Goal: Task Accomplishment & Management: Manage account settings

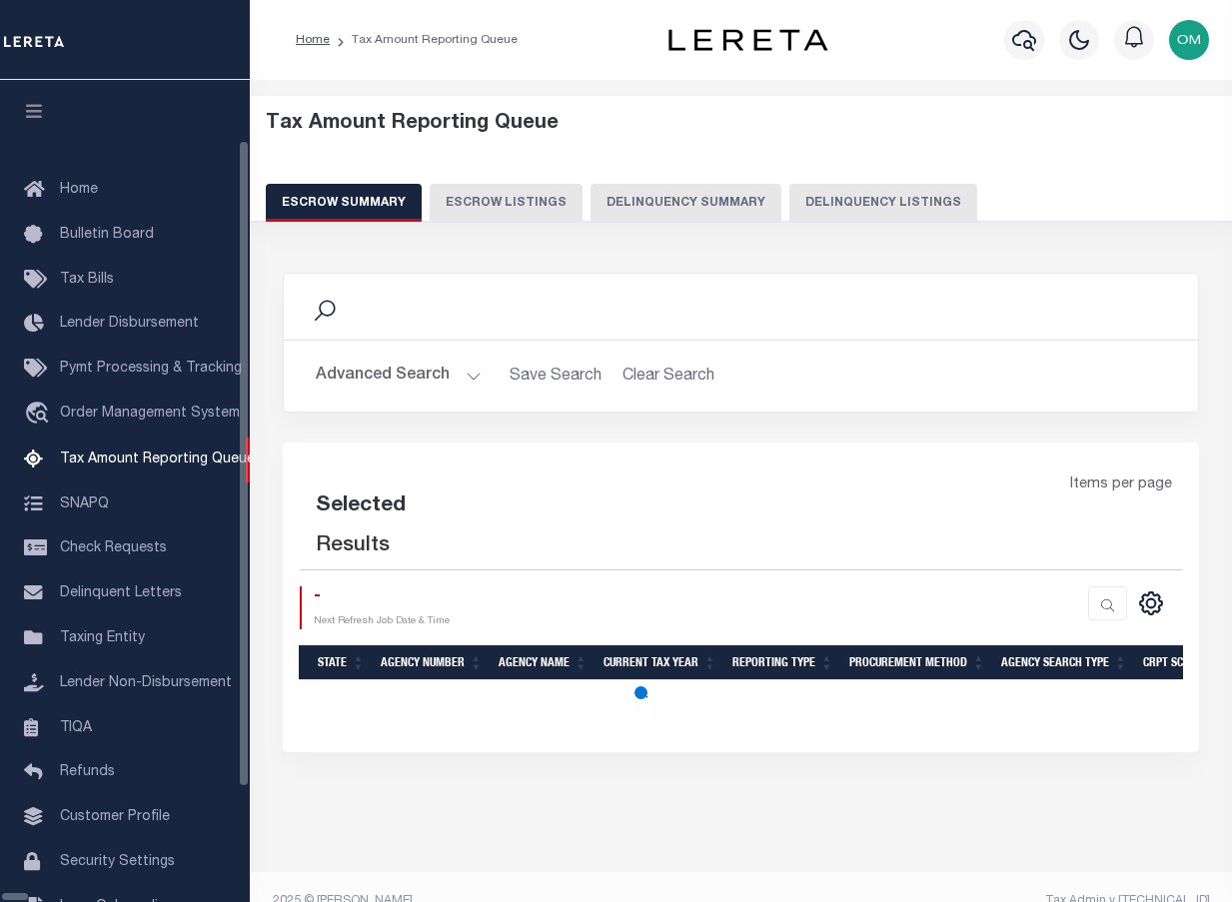
select select "100"
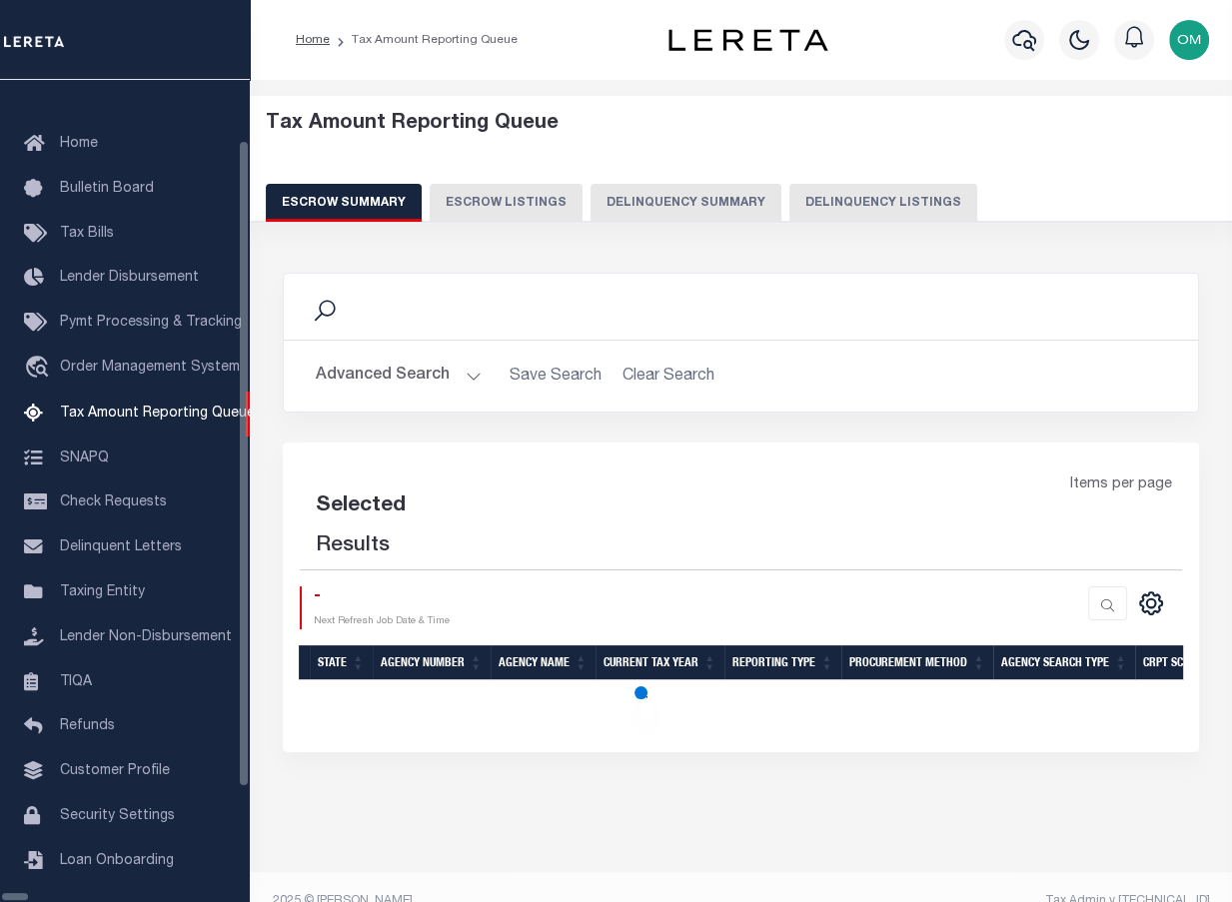
select select "100"
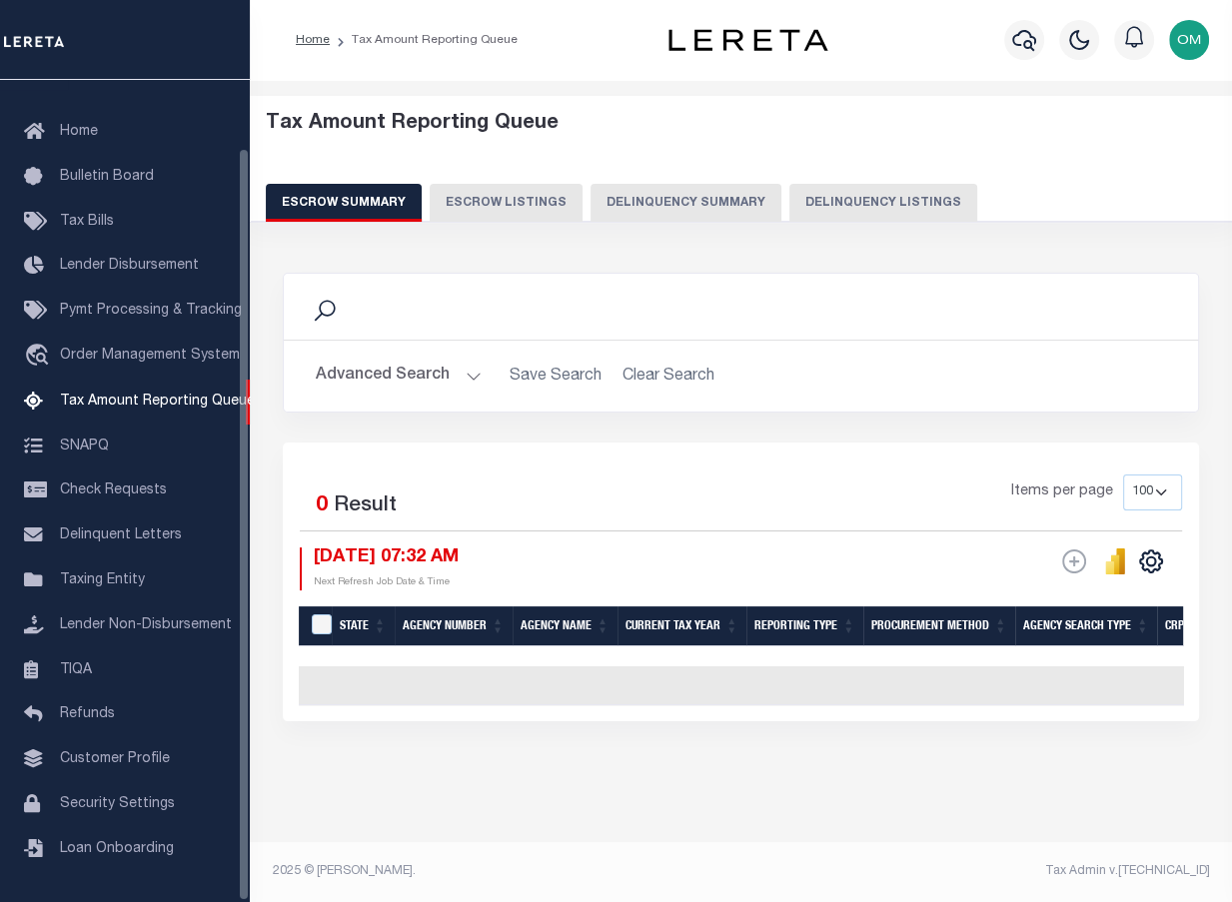
scroll to position [74, 0]
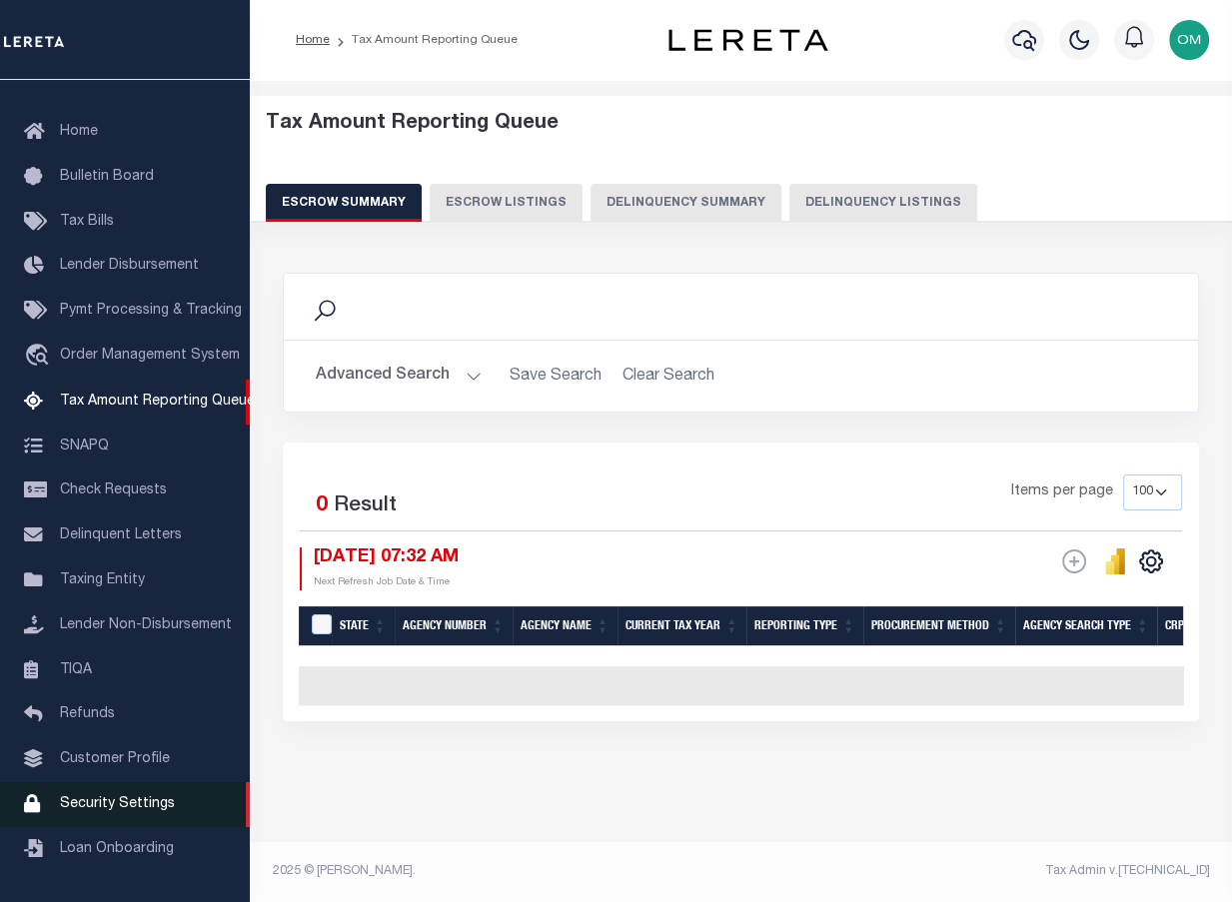
click at [92, 802] on span "Security Settings" at bounding box center [117, 804] width 115 height 14
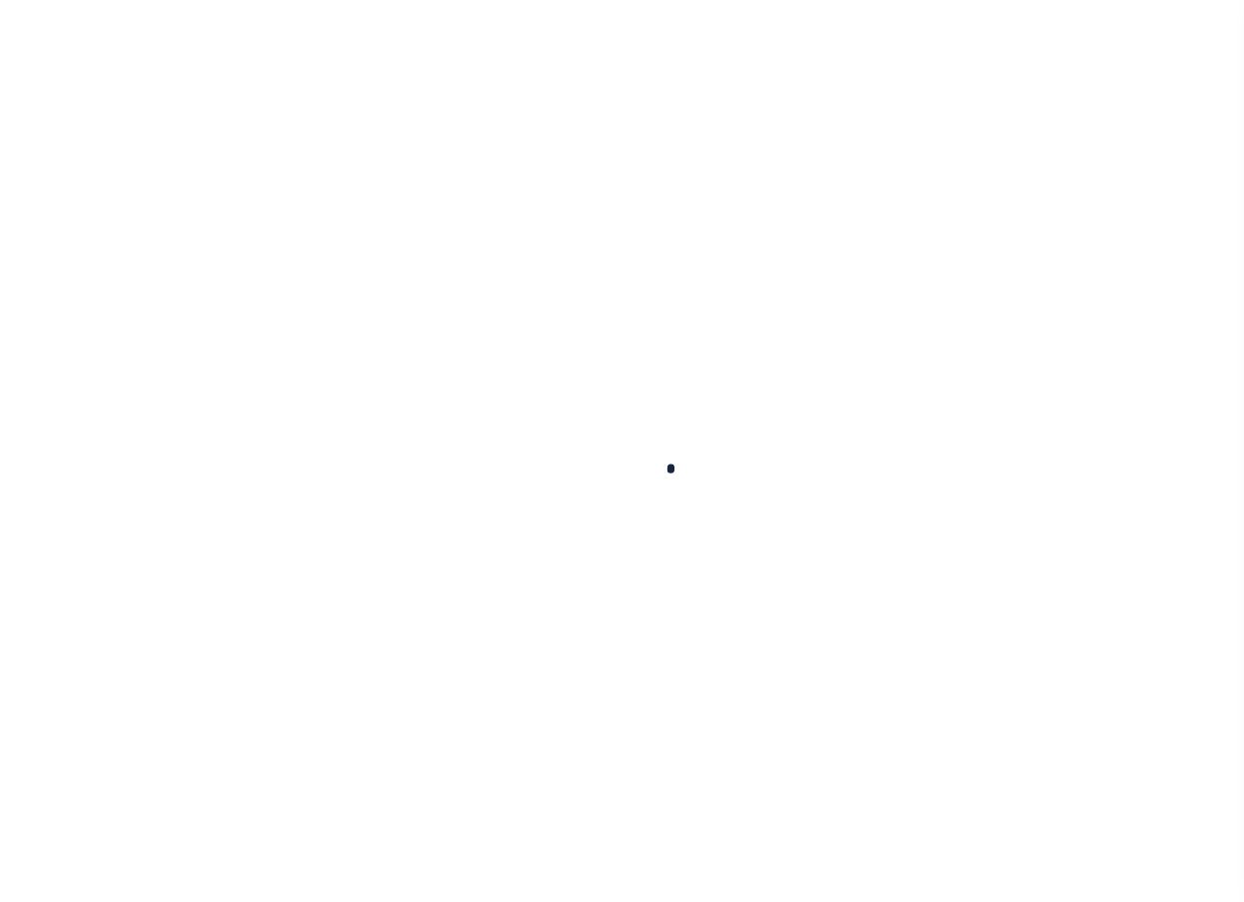
select select "100"
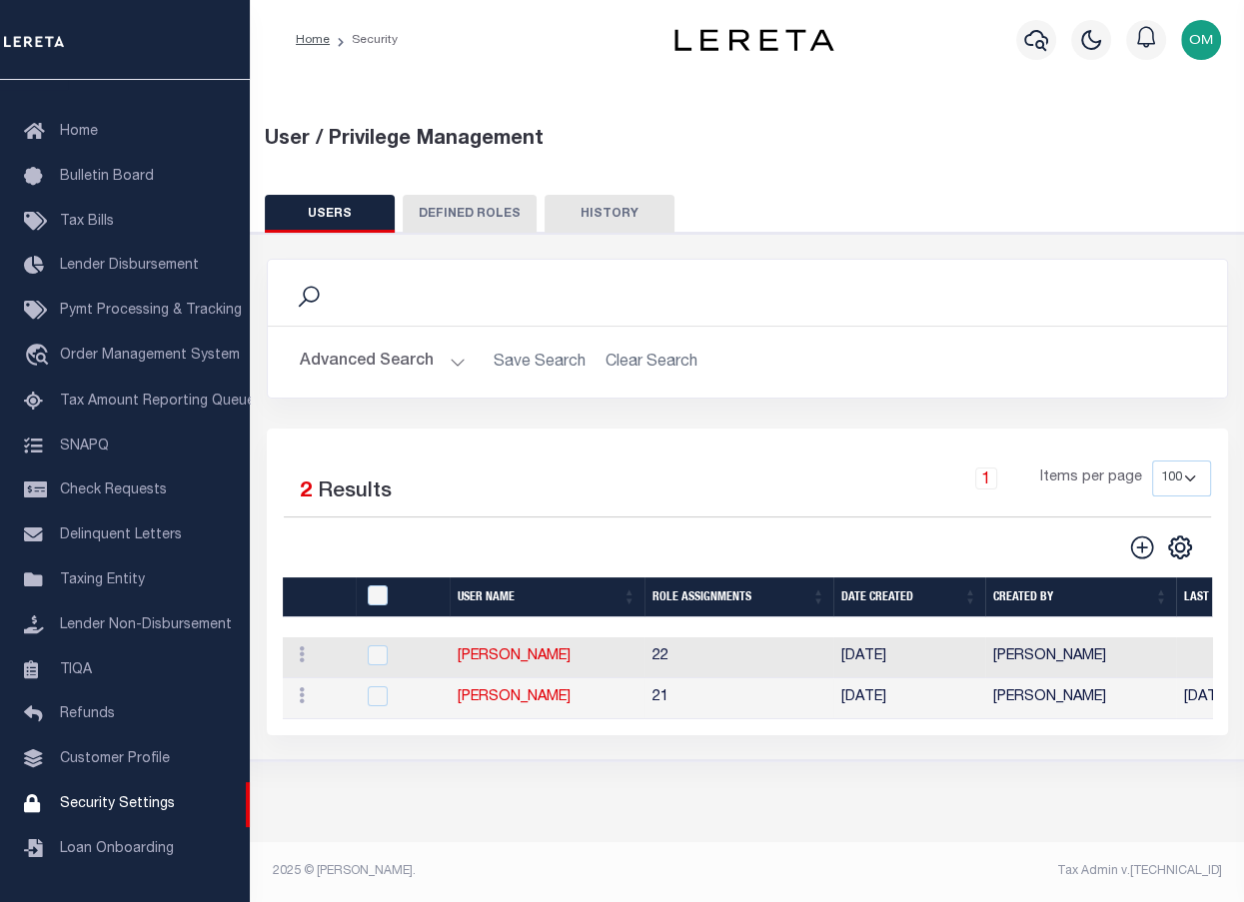
click at [456, 358] on button "Advanced Search" at bounding box center [383, 362] width 166 height 39
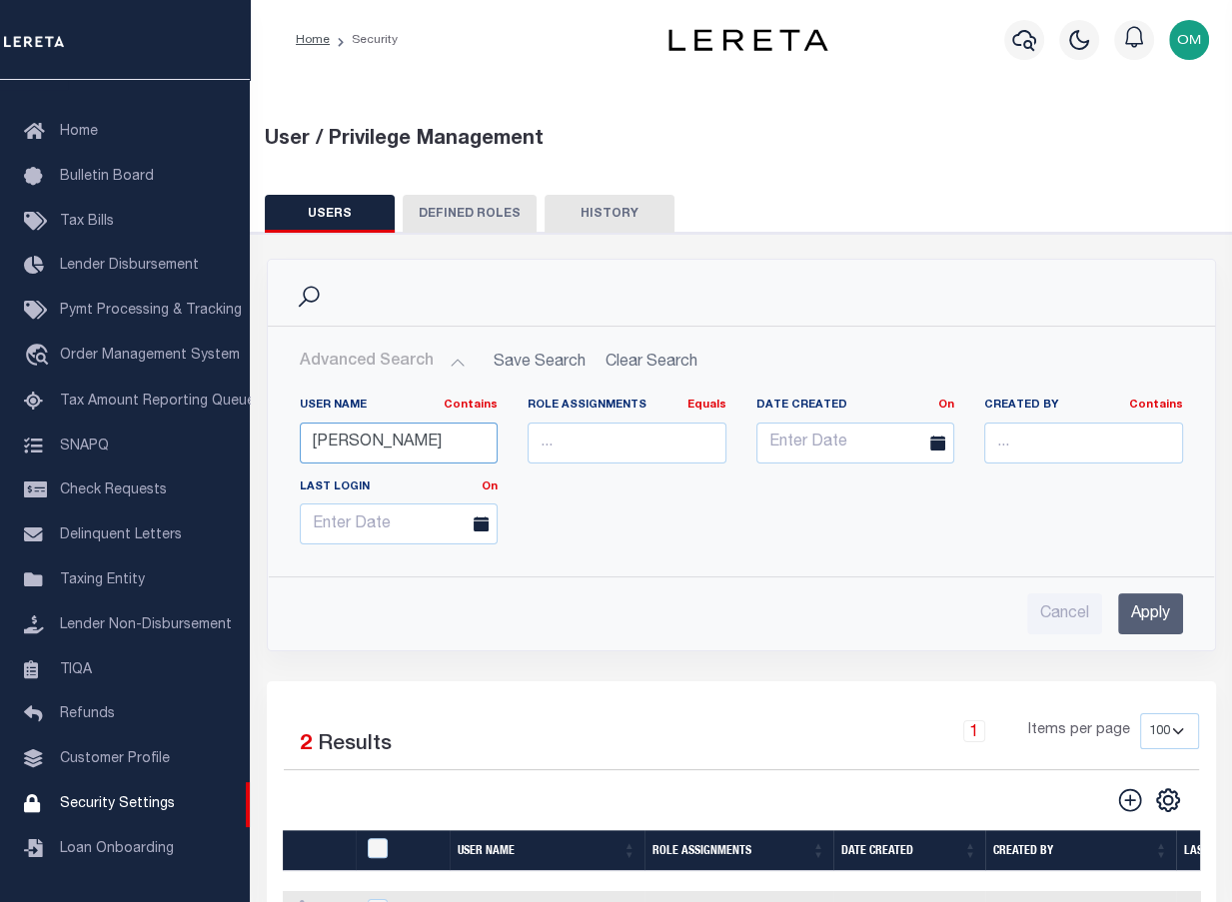
drag, startPoint x: 363, startPoint y: 441, endPoint x: 266, endPoint y: 452, distance: 97.5
click at [268, 452] on div "Advanced Search Save Search Clear Search UsersGridWrapper_dynamictable_____Defa…" at bounding box center [741, 489] width 947 height 324
type input "karan"
click at [1149, 612] on input "Apply" at bounding box center [1150, 613] width 65 height 41
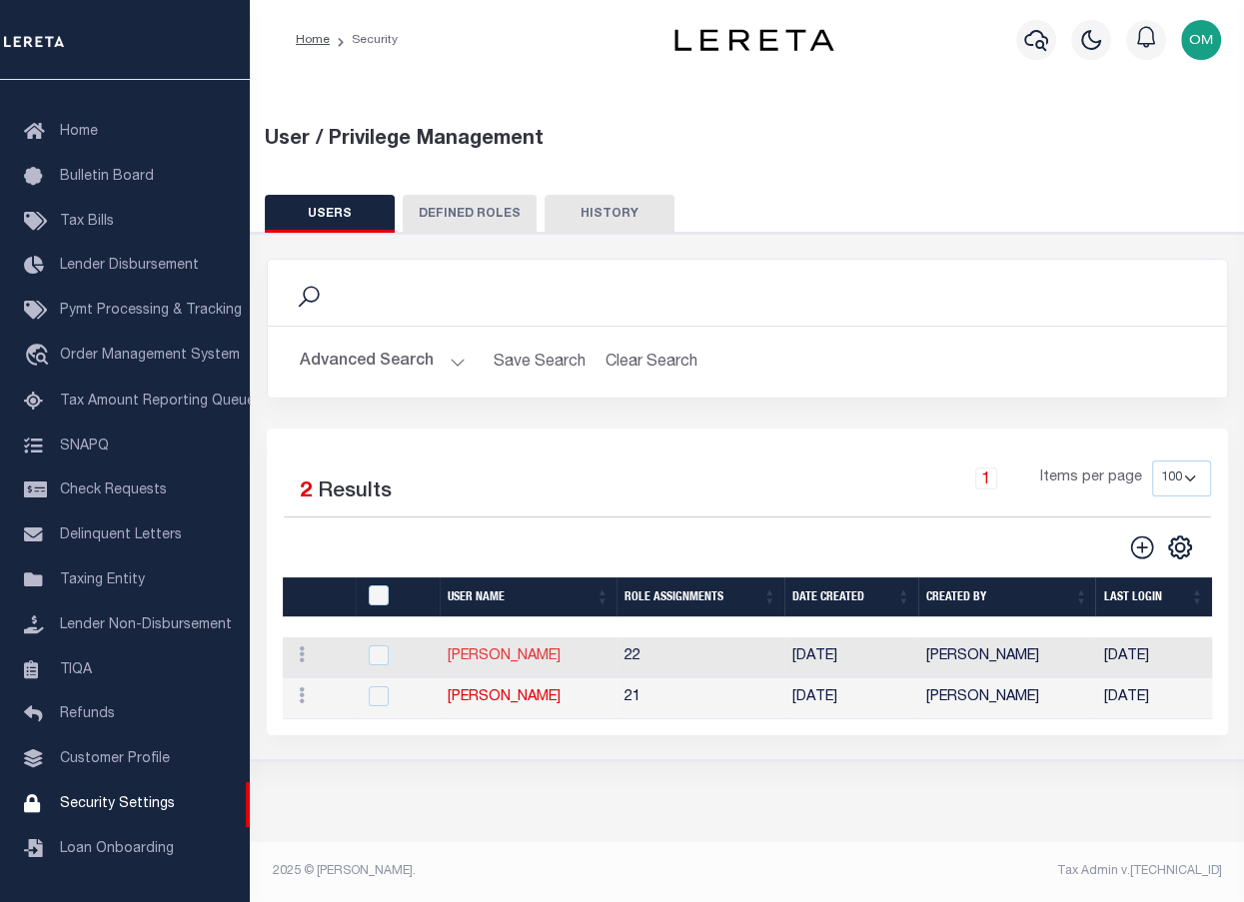
click at [487, 657] on link "[PERSON_NAME]" at bounding box center [504, 656] width 113 height 14
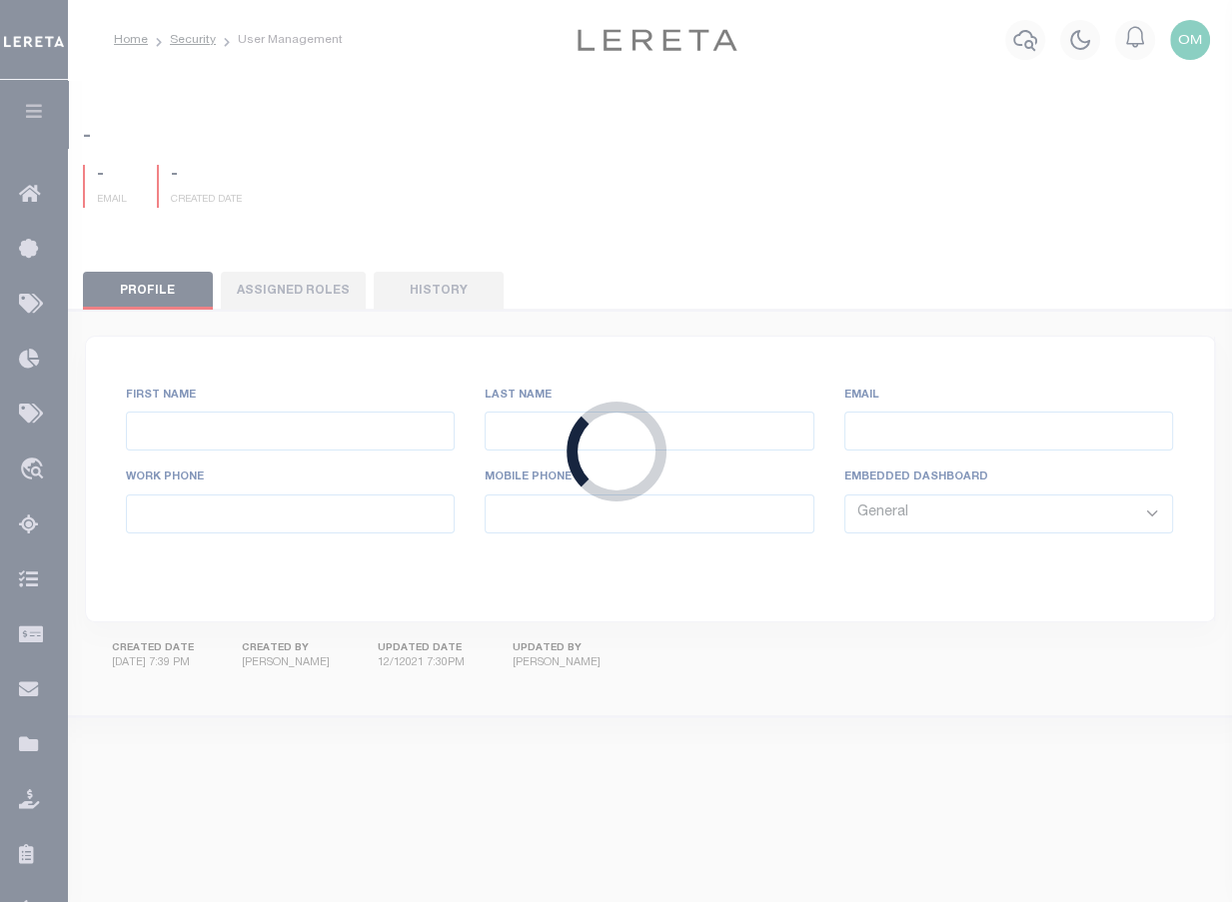
type input "Karan"
type input "Panchamiya"
type input "Karan.Panchamiya@accumatch.com"
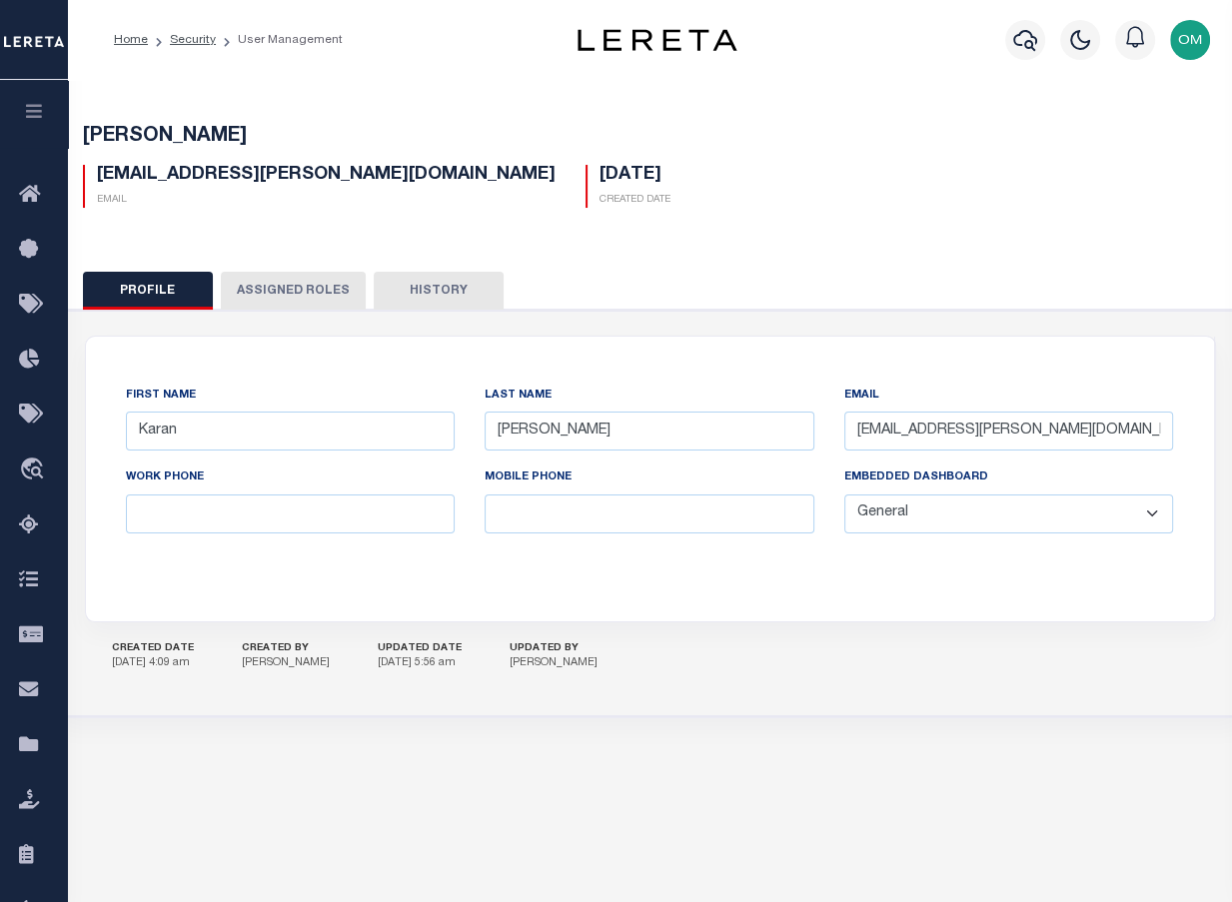
click at [310, 279] on button "Assigned Roles" at bounding box center [293, 291] width 145 height 38
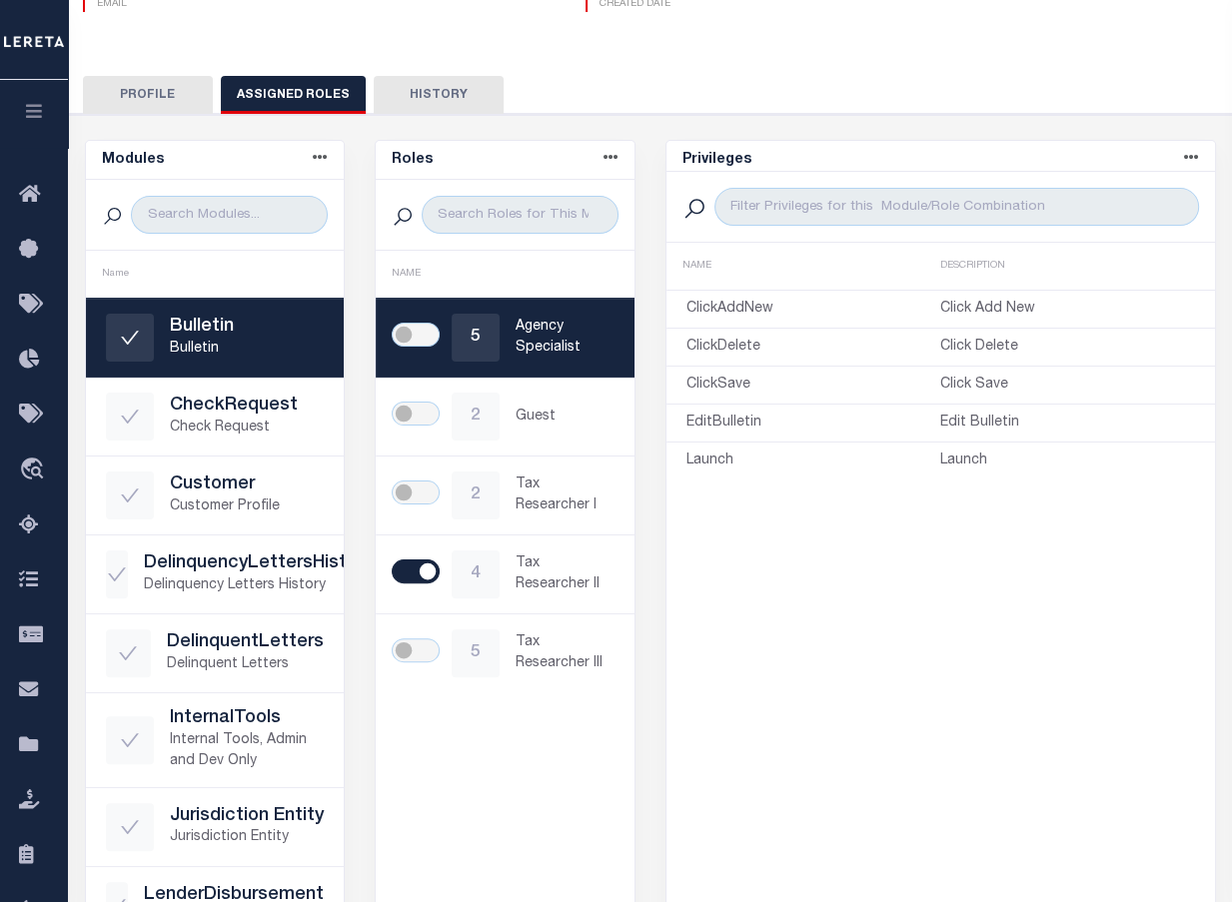
scroll to position [169, 0]
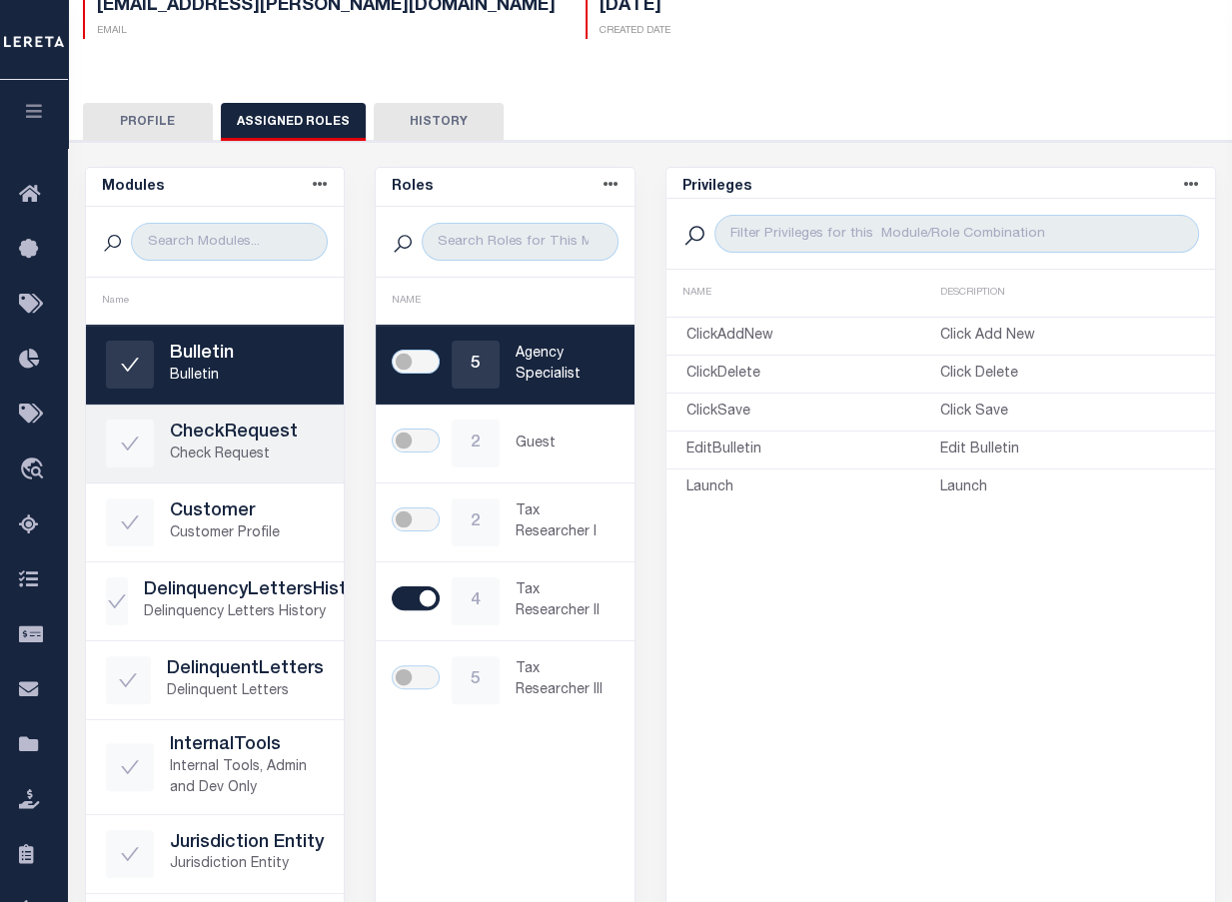
click at [202, 423] on h5 "CheckRequest" at bounding box center [247, 434] width 155 height 22
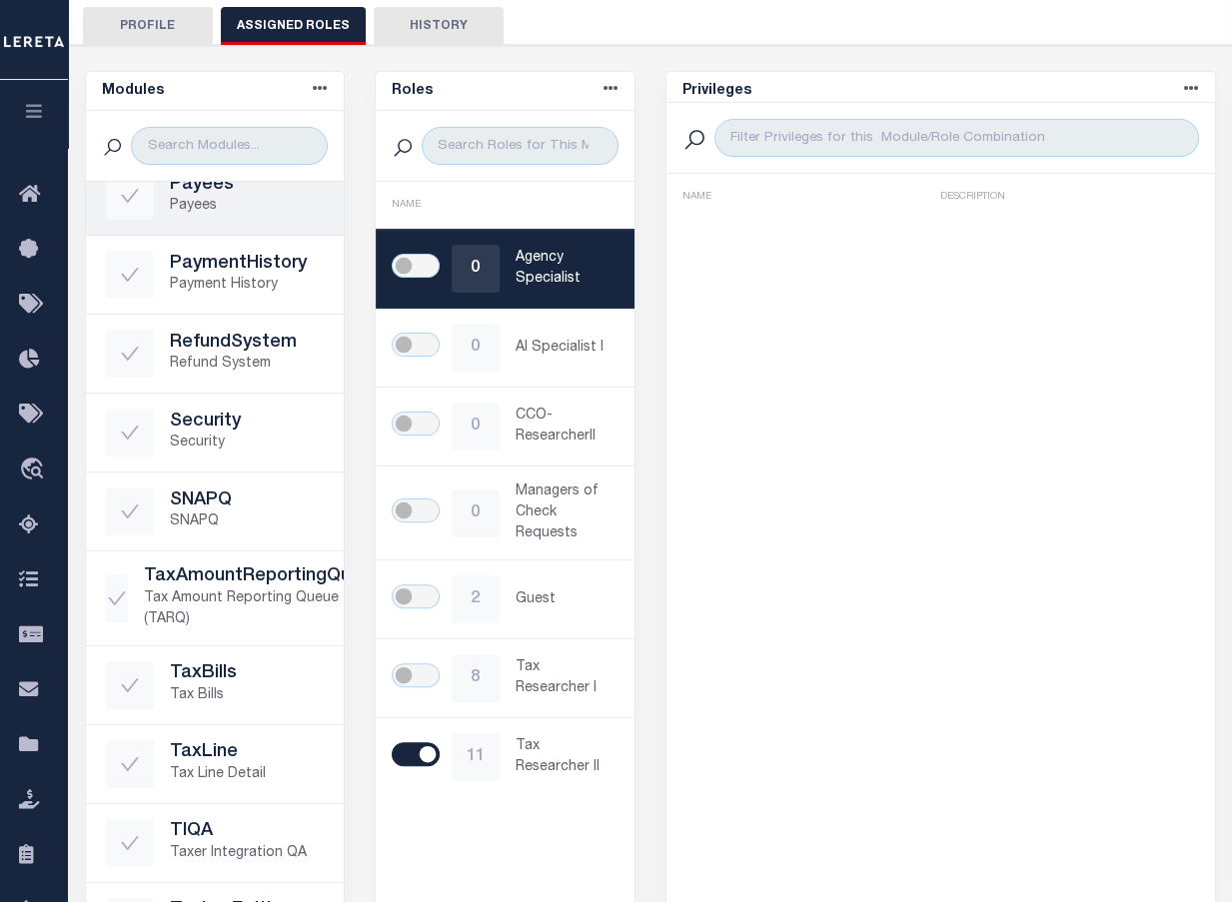
scroll to position [0, 0]
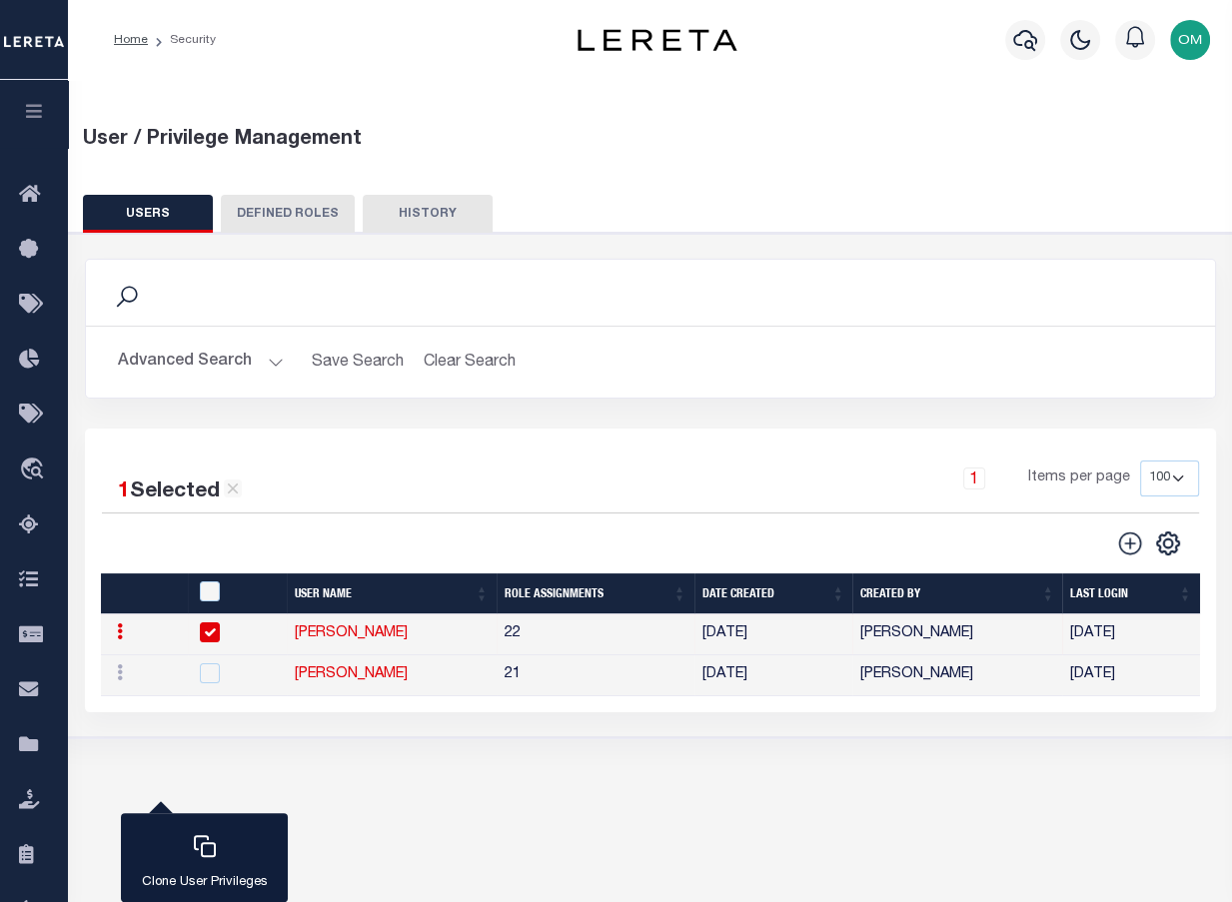
click at [212, 632] on input "checkbox" at bounding box center [210, 632] width 20 height 20
checkbox input "false"
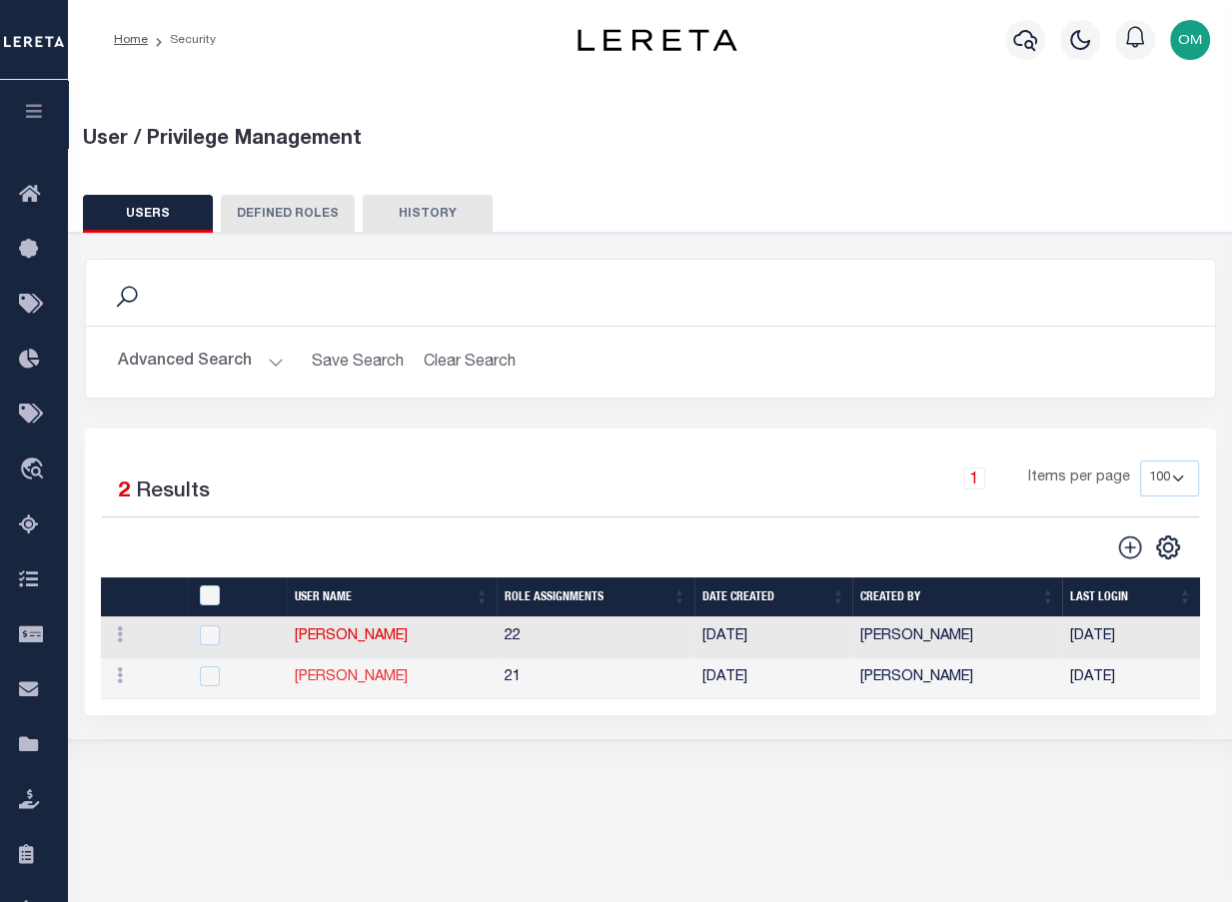
click at [340, 679] on link "[PERSON_NAME]" at bounding box center [351, 677] width 113 height 14
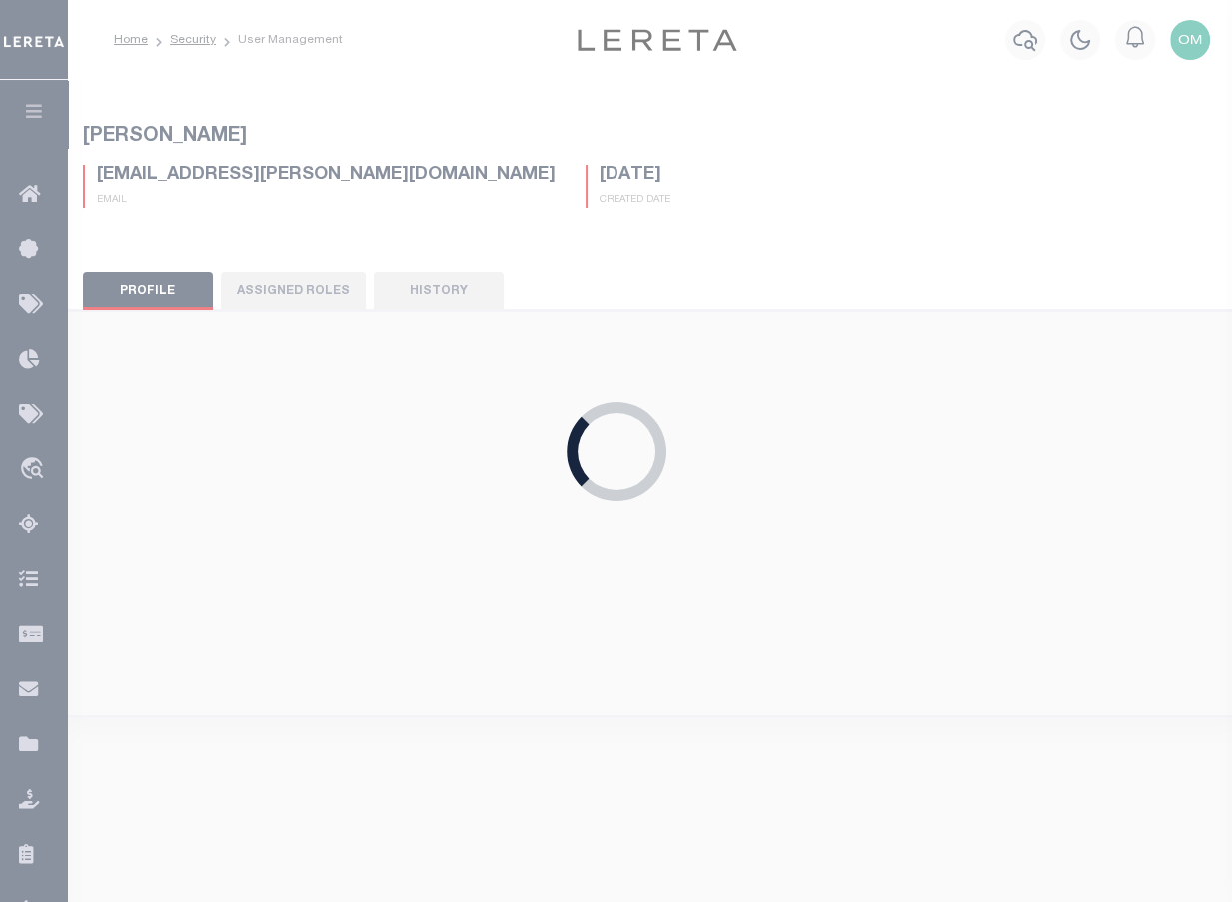
type input "Panchamiya"
type input "Karan"
type input "kpanchamiya-c@lereta.net"
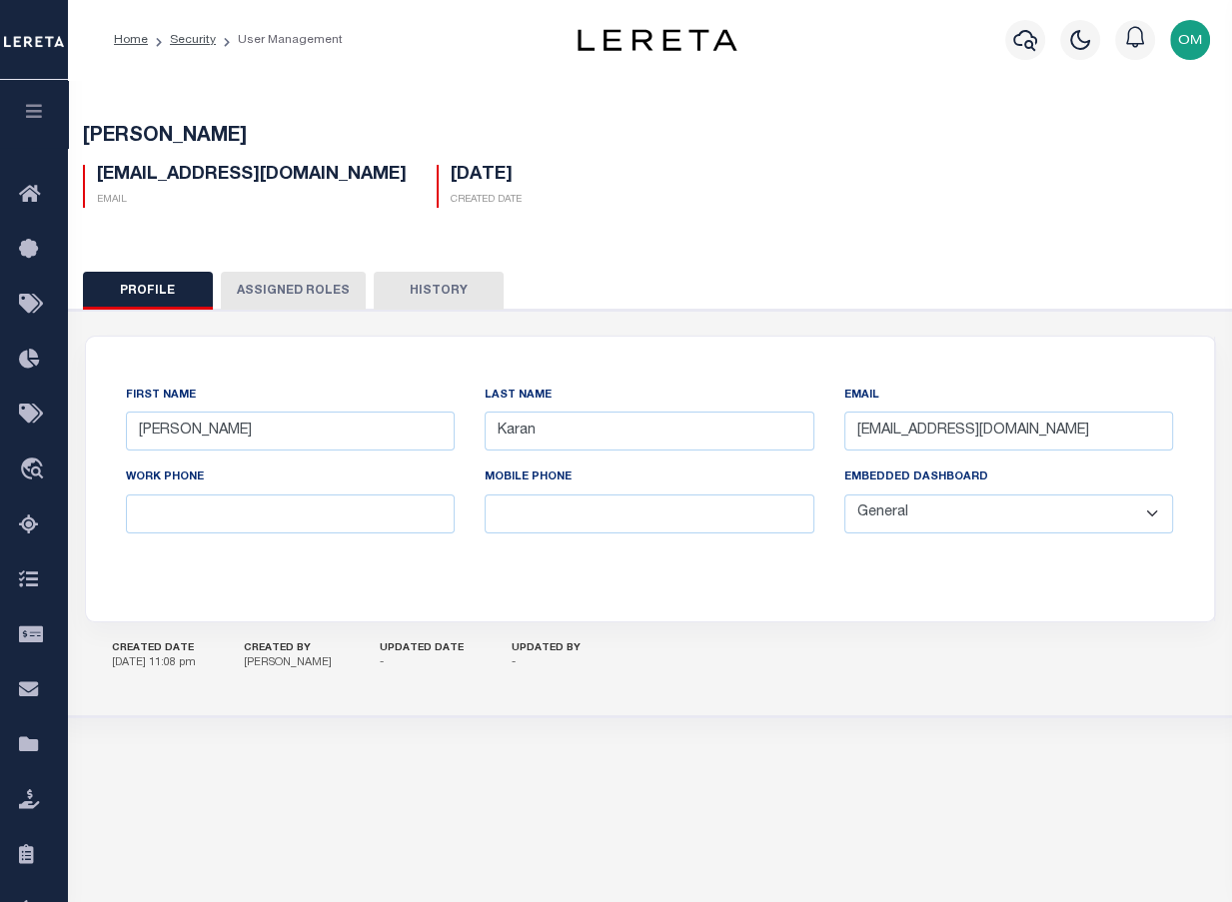
click at [264, 292] on button "Assigned Roles" at bounding box center [293, 291] width 145 height 38
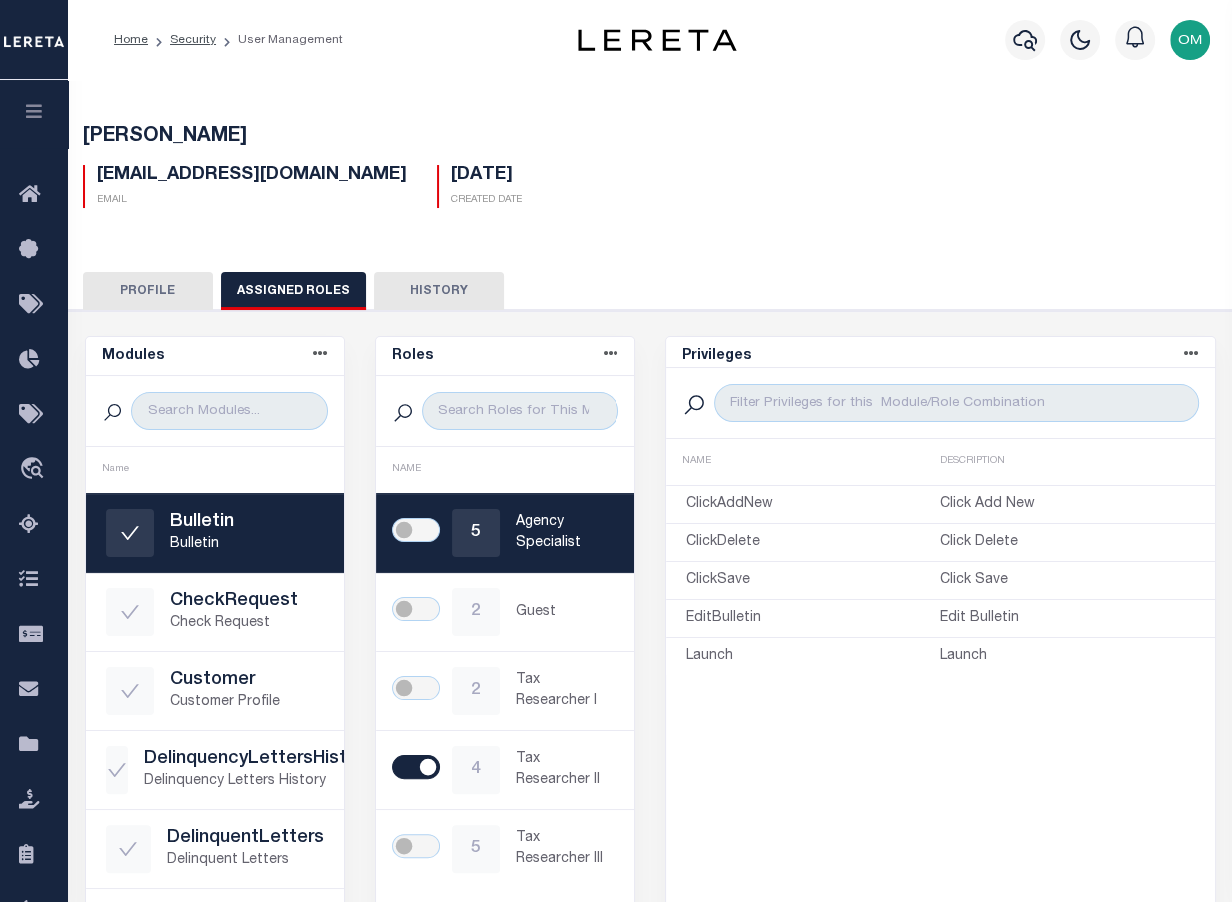
click at [39, 112] on icon "button" at bounding box center [34, 111] width 23 height 18
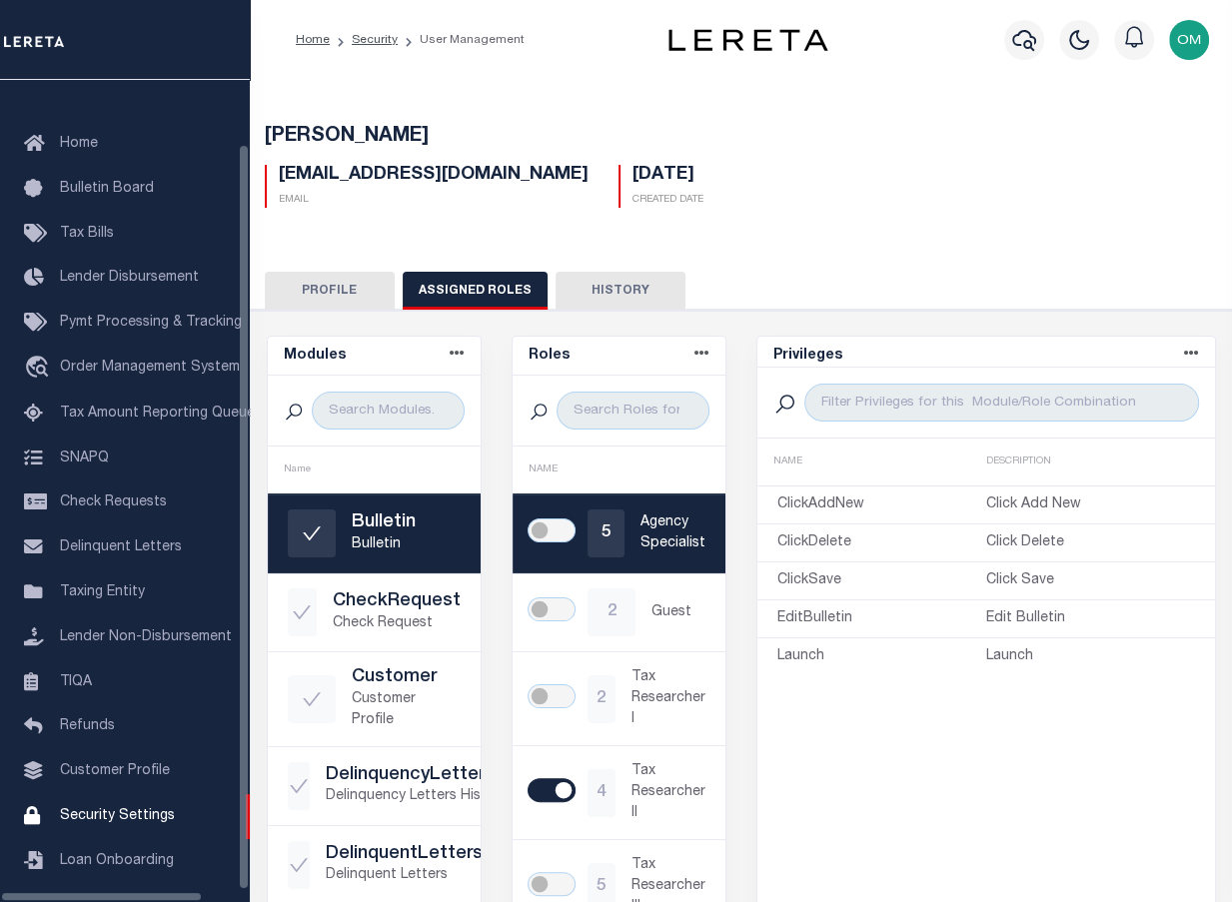
scroll to position [74, 0]
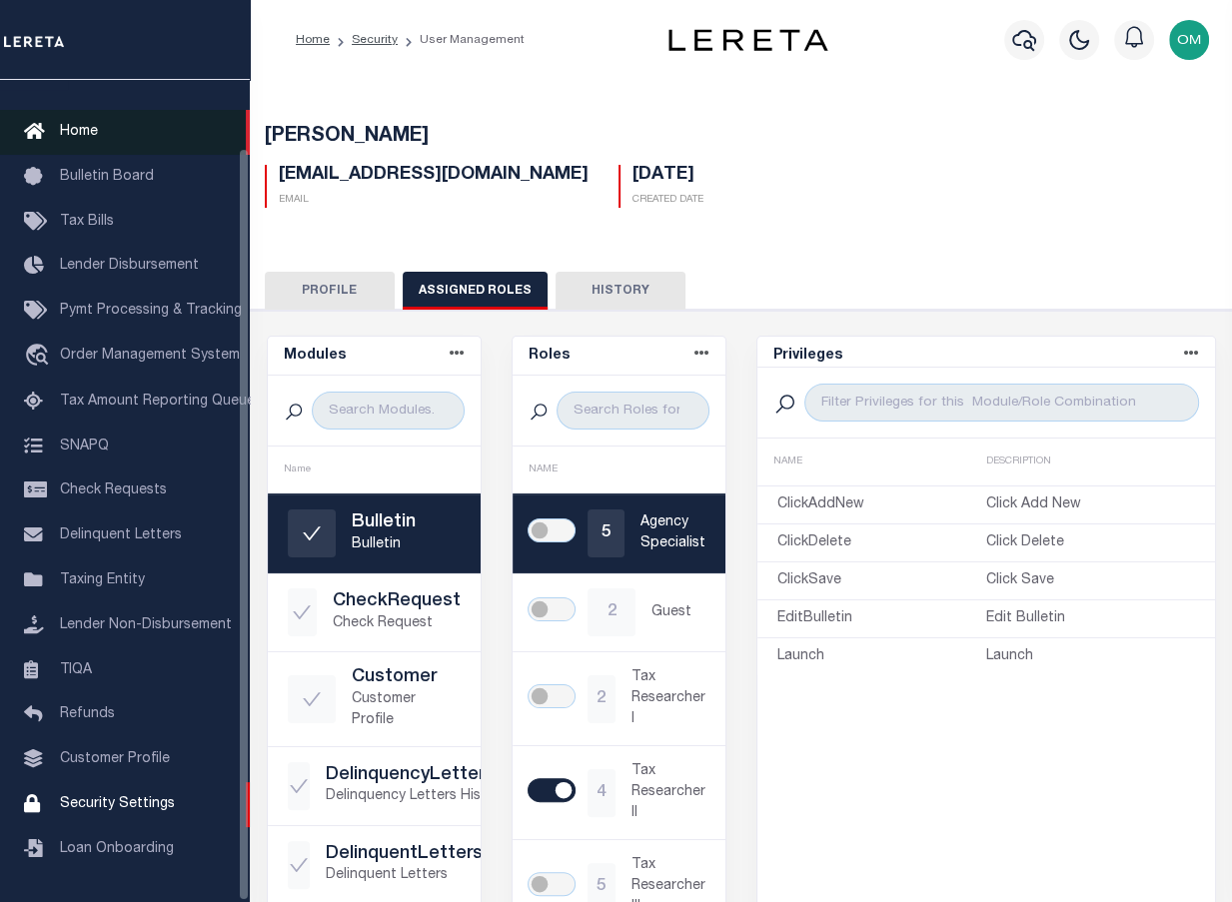
click at [72, 125] on span "Home" at bounding box center [79, 132] width 38 height 14
